Goal: Transaction & Acquisition: Obtain resource

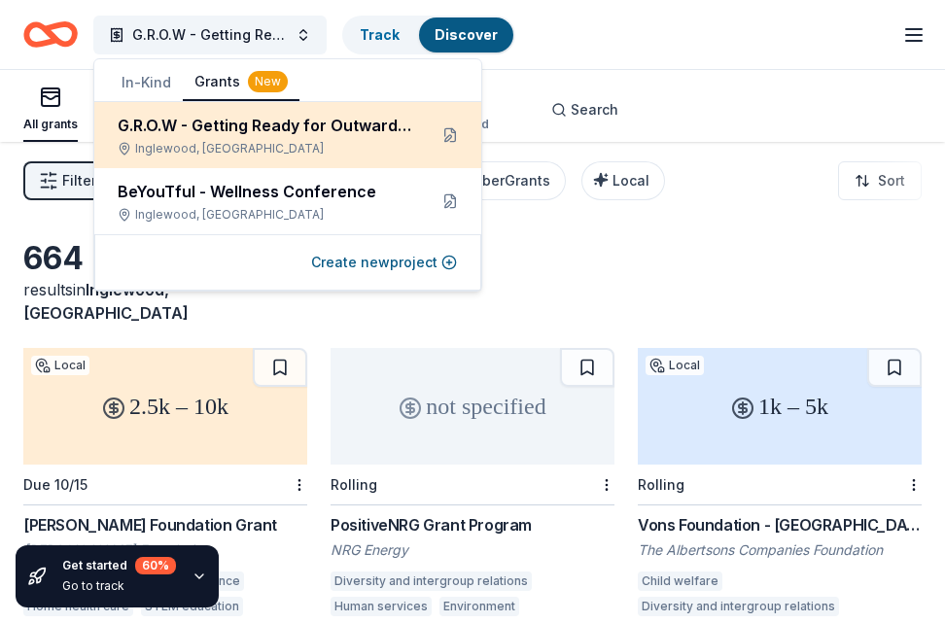
click at [283, 142] on div "Inglewood, CA" at bounding box center [265, 149] width 294 height 16
click at [449, 134] on button at bounding box center [449, 135] width 31 height 31
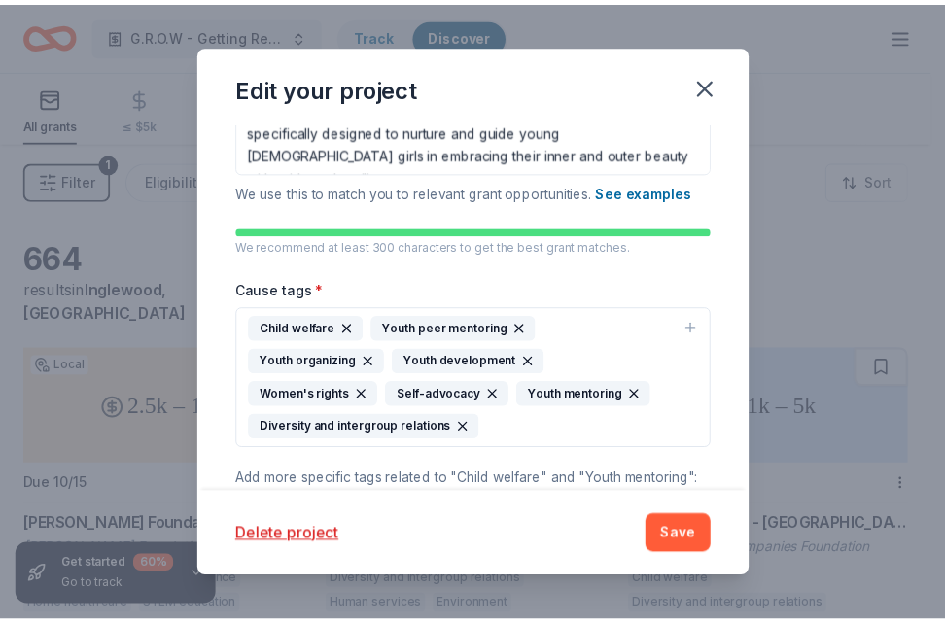
scroll to position [578, 0]
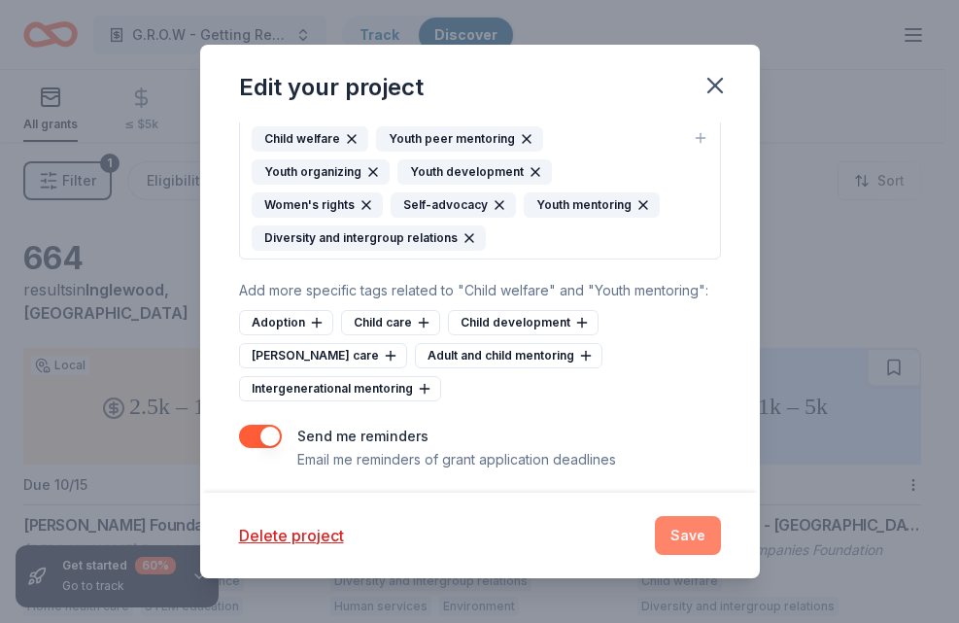
click at [681, 529] on button "Save" at bounding box center [688, 535] width 66 height 39
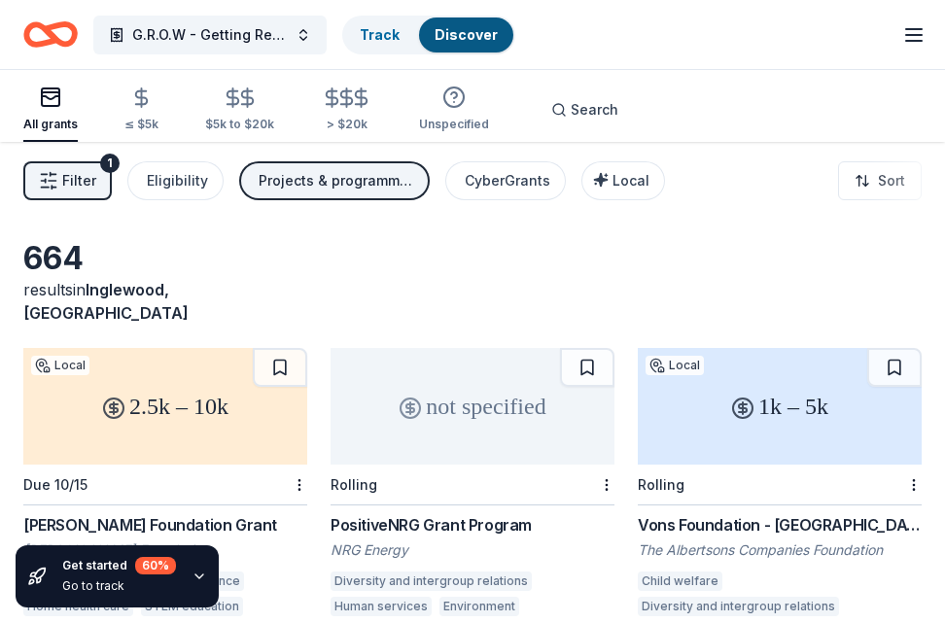
scroll to position [194, 0]
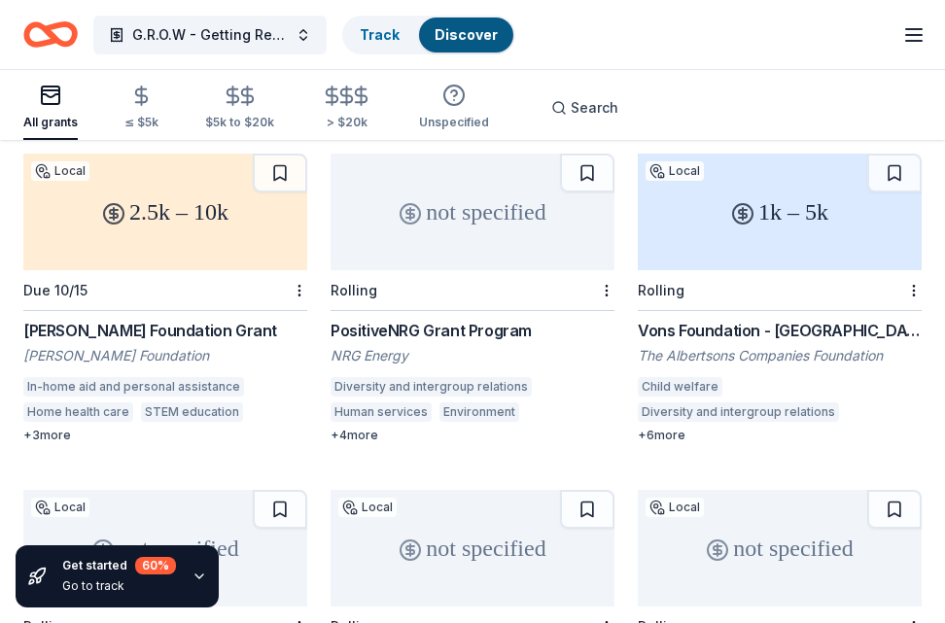
click at [735, 232] on div "1k – 5k" at bounding box center [780, 212] width 284 height 117
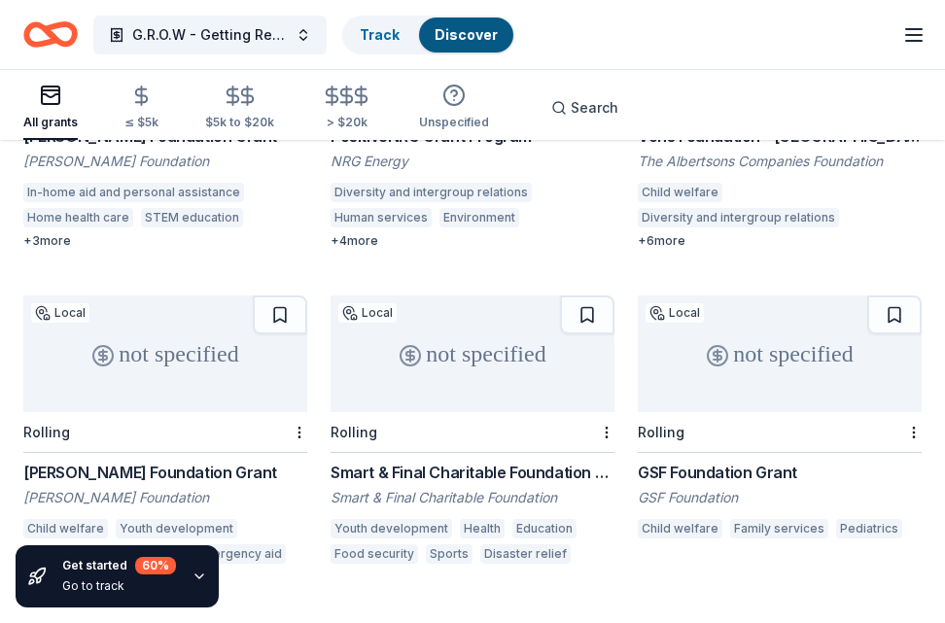
scroll to position [486, 0]
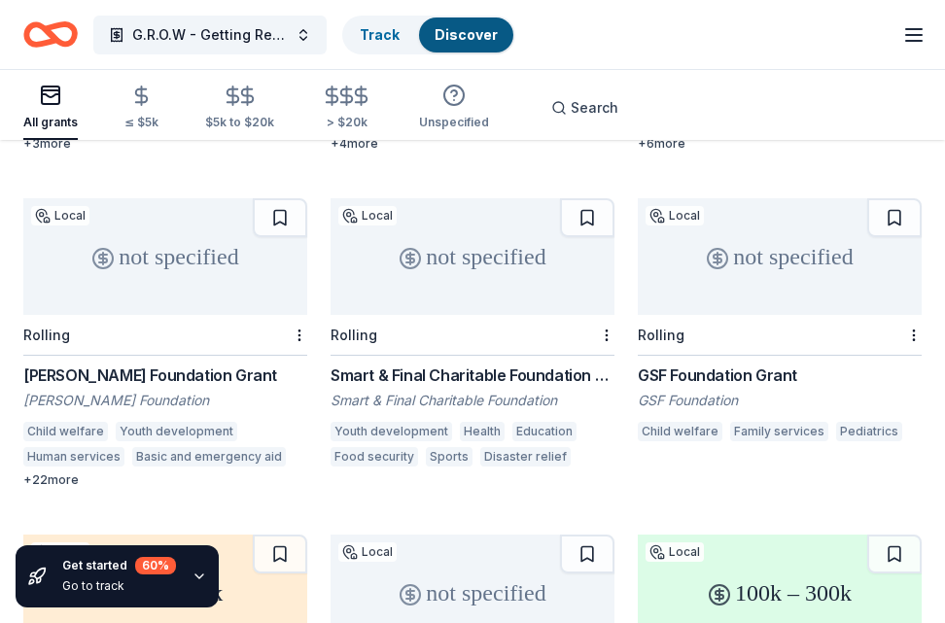
click at [402, 253] on div "not specified" at bounding box center [472, 256] width 284 height 117
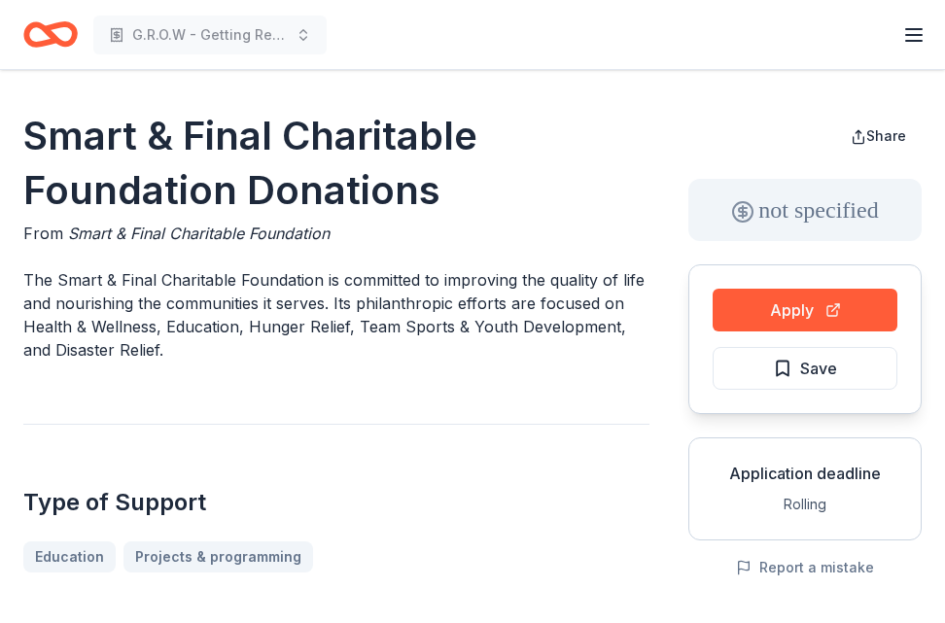
scroll to position [97, 0]
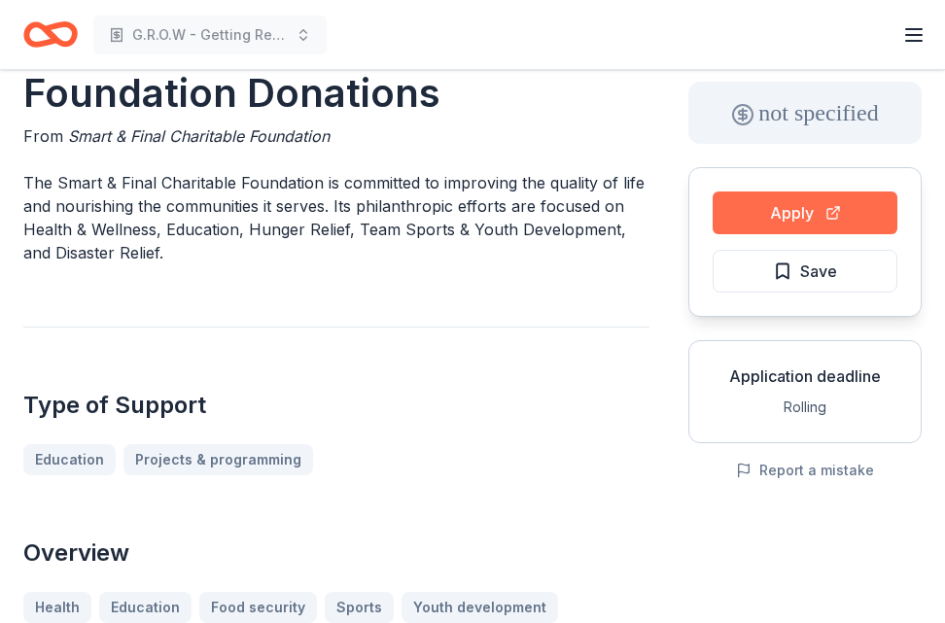
click at [802, 216] on button "Apply" at bounding box center [804, 212] width 185 height 43
click at [787, 213] on button "Apply" at bounding box center [804, 212] width 185 height 43
